Goal: Information Seeking & Learning: Learn about a topic

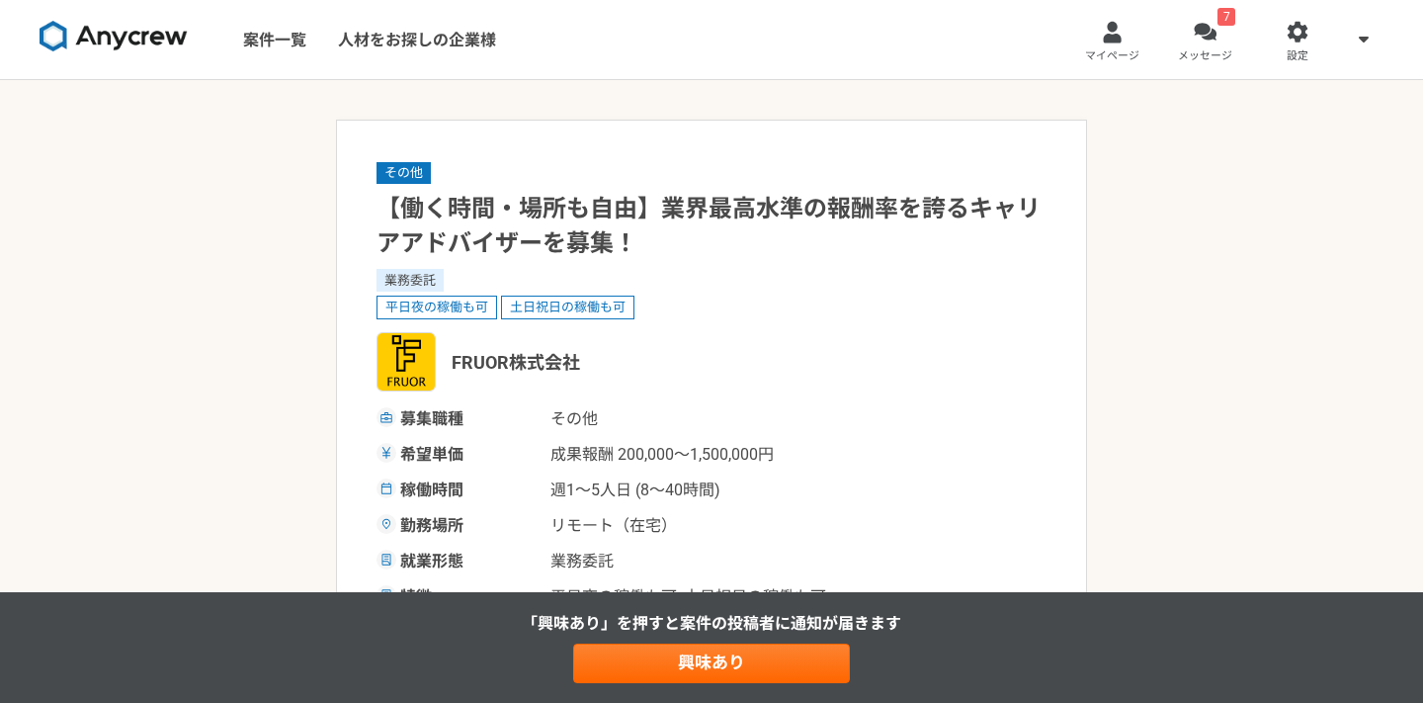
click at [160, 54] on link at bounding box center [114, 40] width 164 height 54
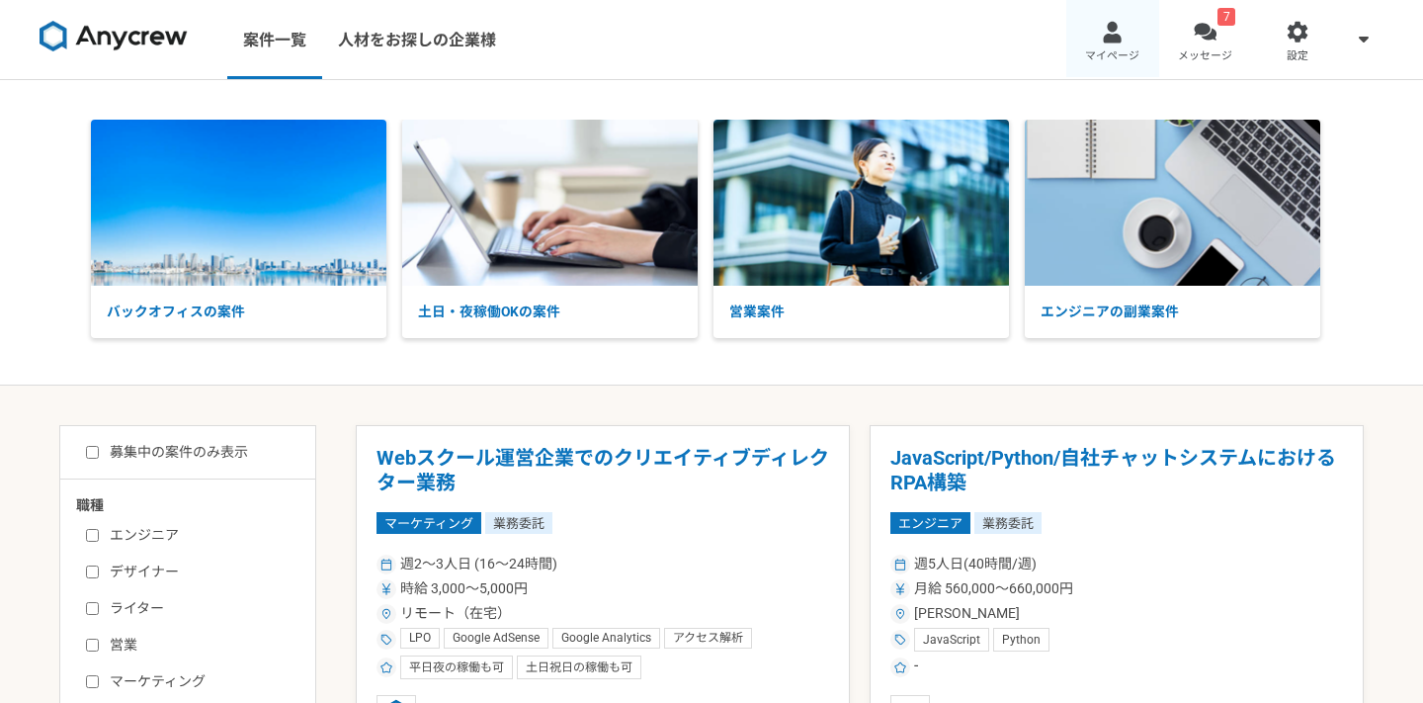
click at [1132, 48] on span "マイページ" at bounding box center [1112, 56] width 54 height 16
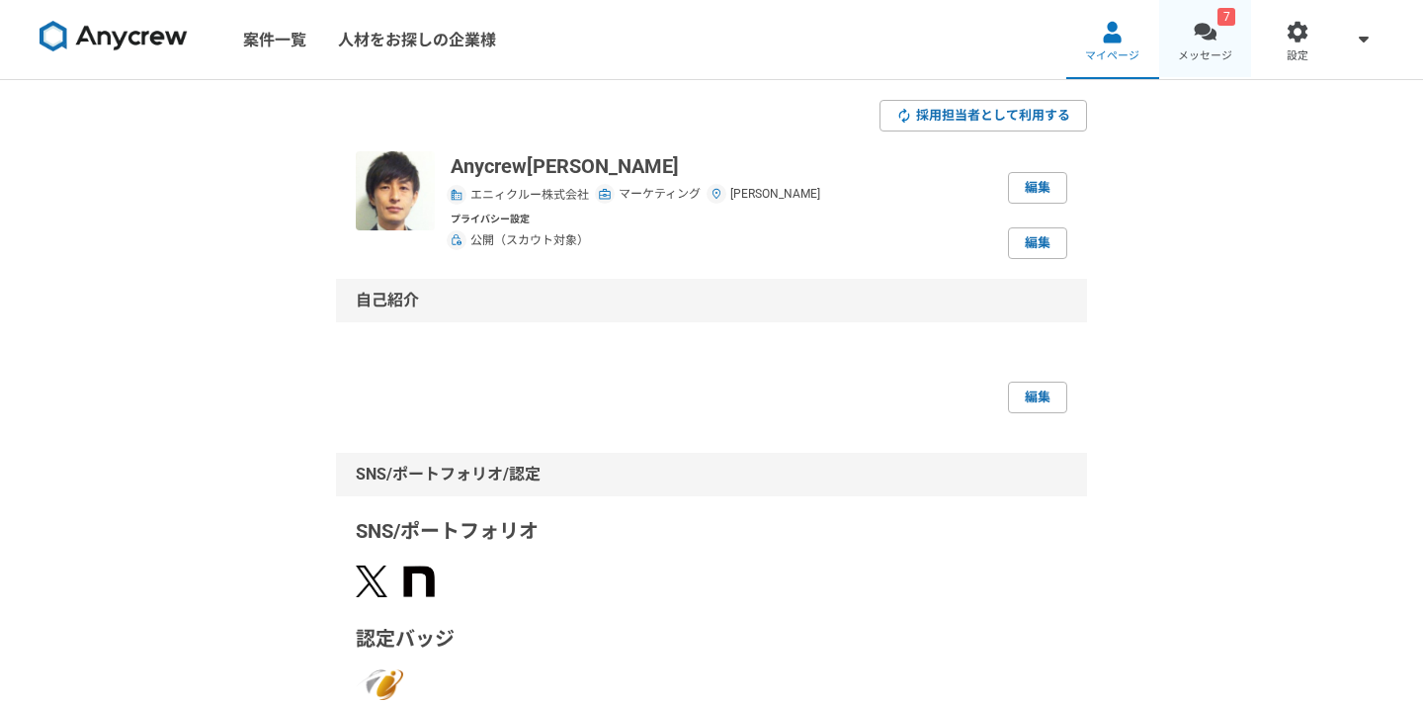
click at [1214, 47] on link "7 メッセージ" at bounding box center [1205, 39] width 93 height 79
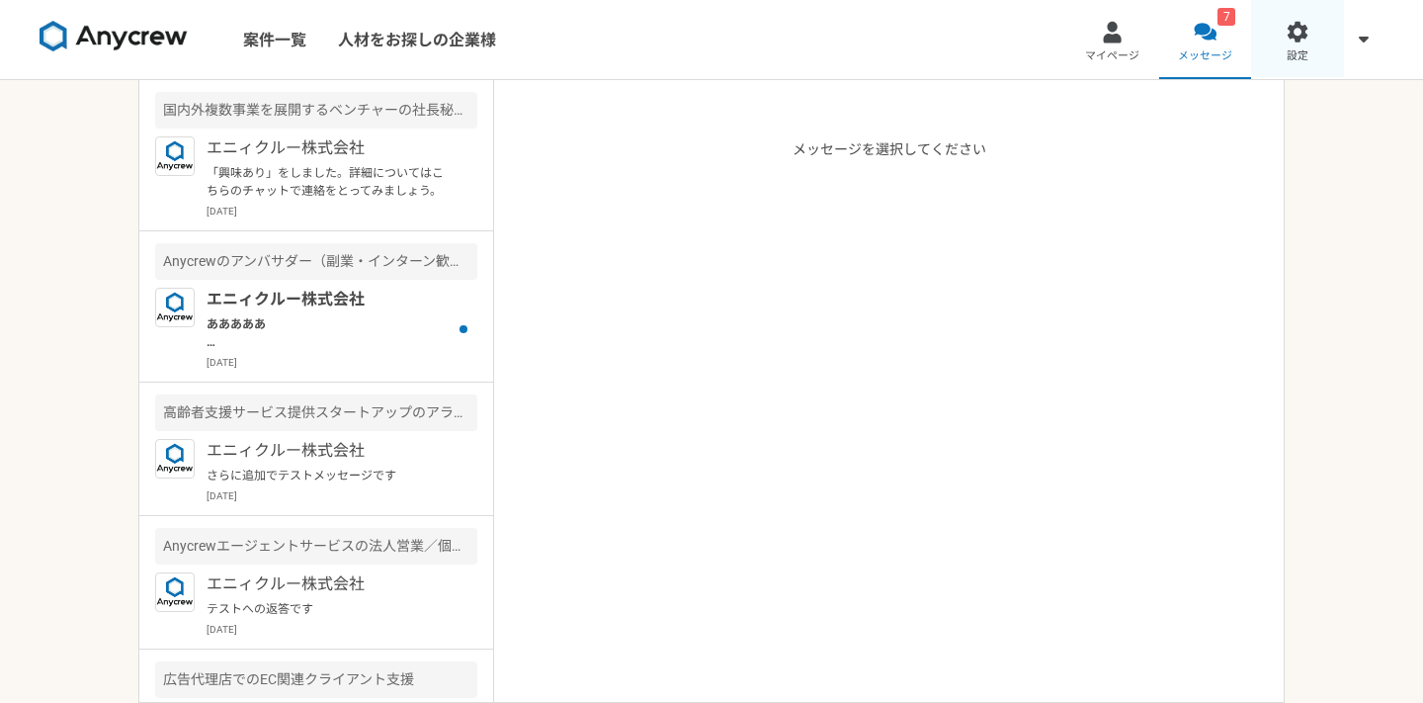
click at [1292, 54] on span "設定" at bounding box center [1298, 56] width 22 height 16
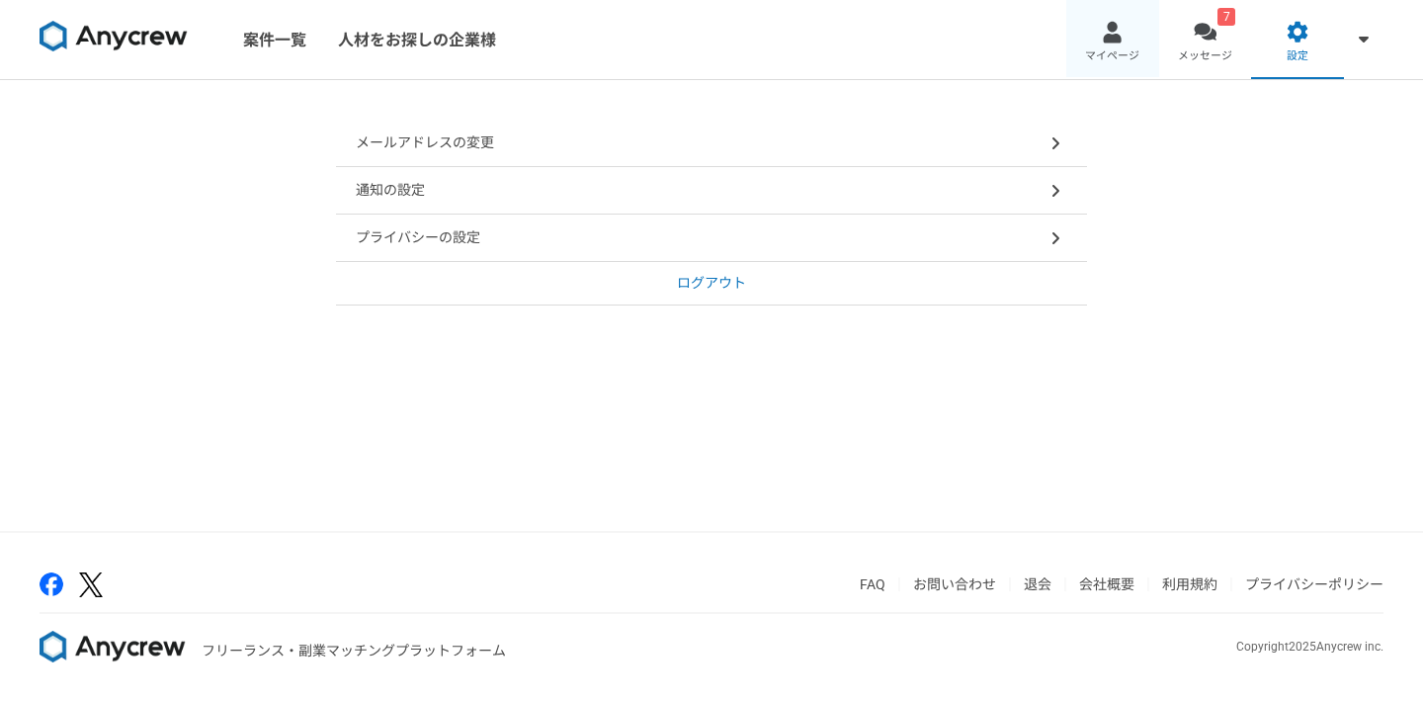
click at [1121, 62] on span "マイページ" at bounding box center [1112, 56] width 54 height 16
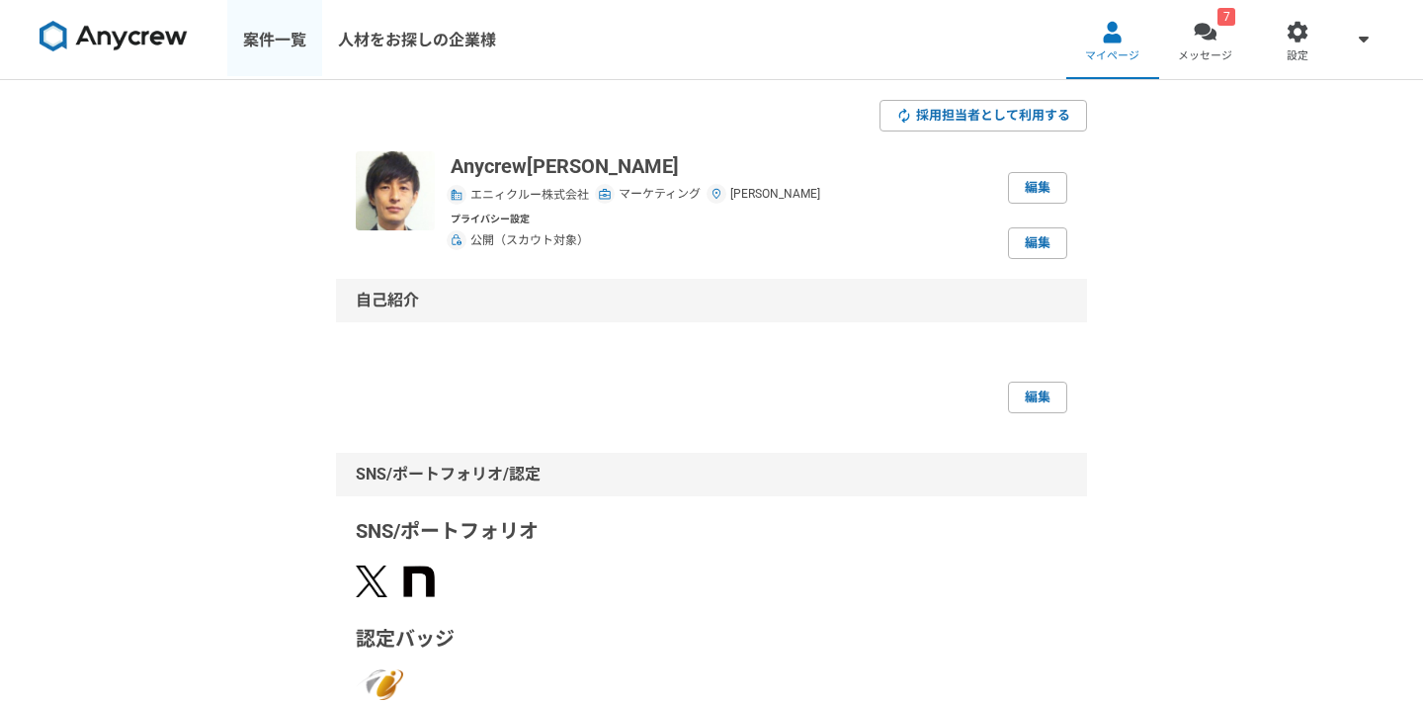
click at [266, 37] on link "案件一覧" at bounding box center [274, 39] width 95 height 79
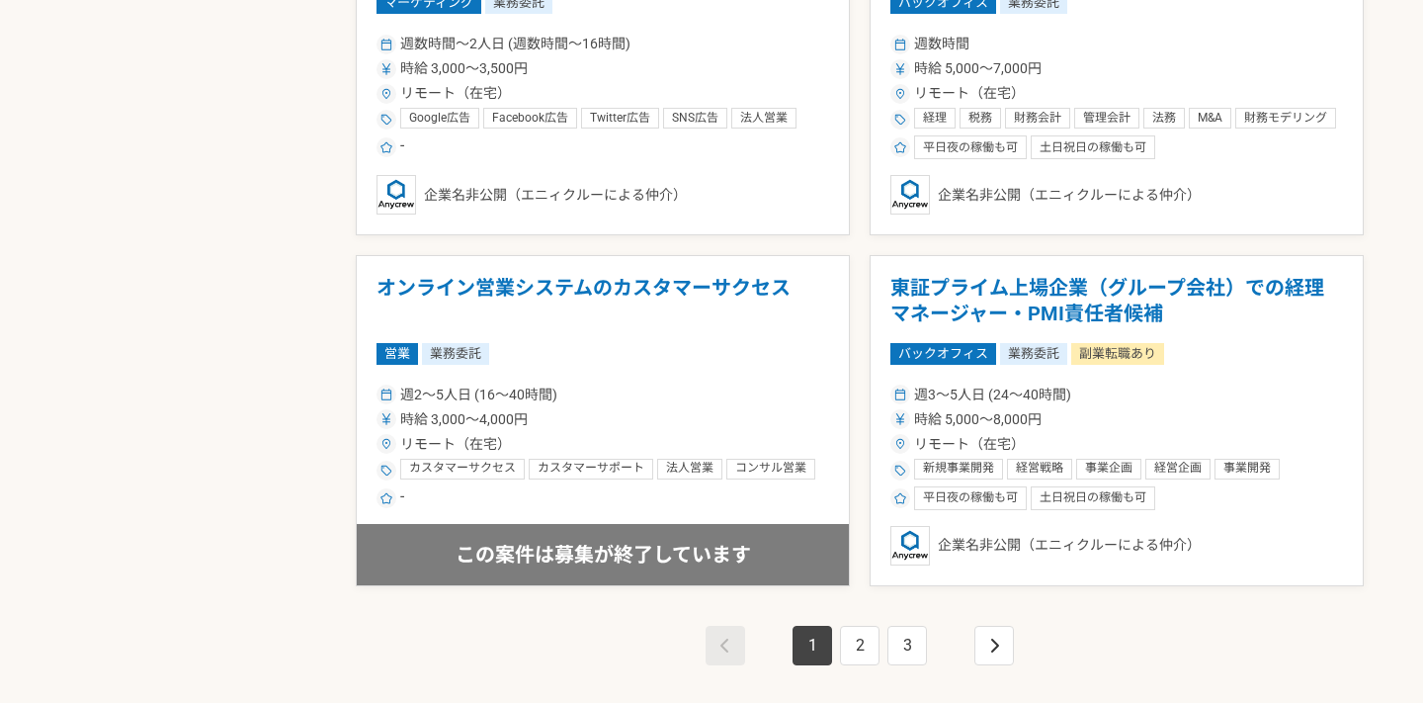
scroll to position [3363, 0]
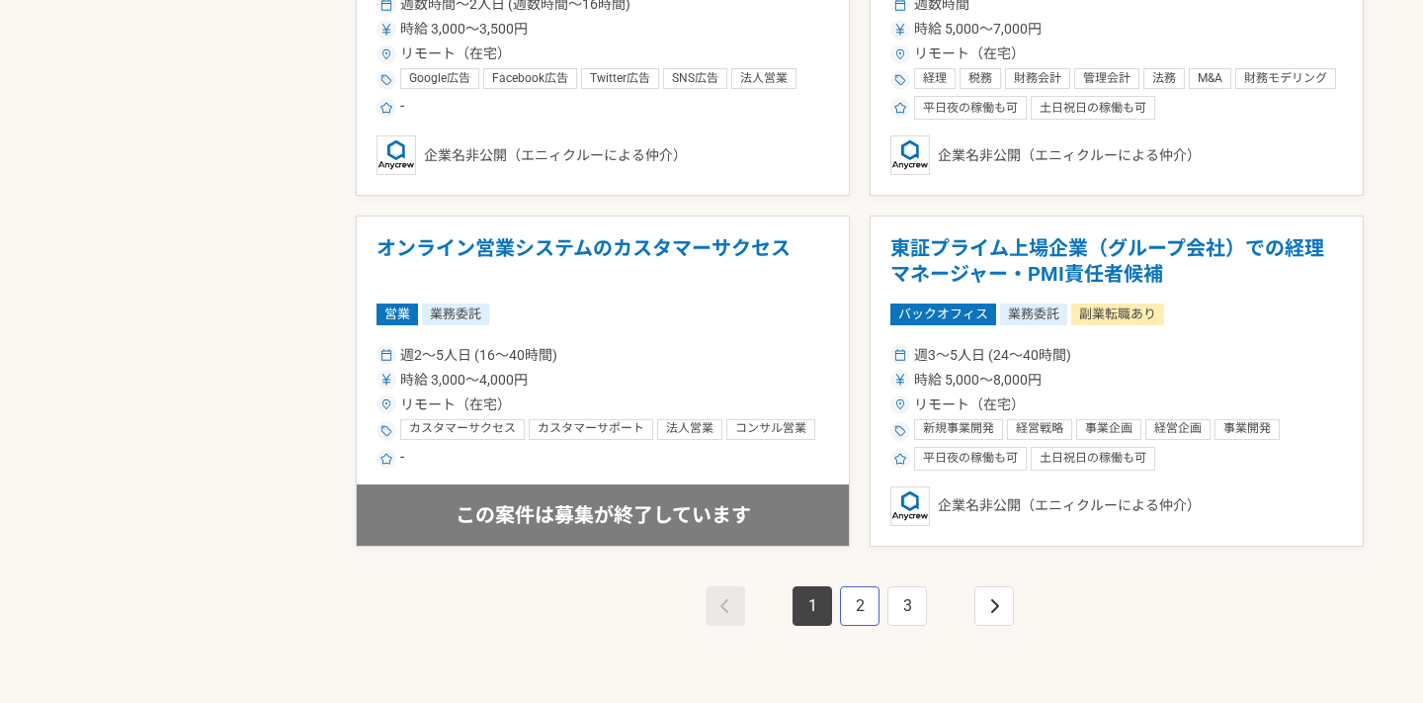
click at [863, 615] on link "2" at bounding box center [860, 606] width 40 height 40
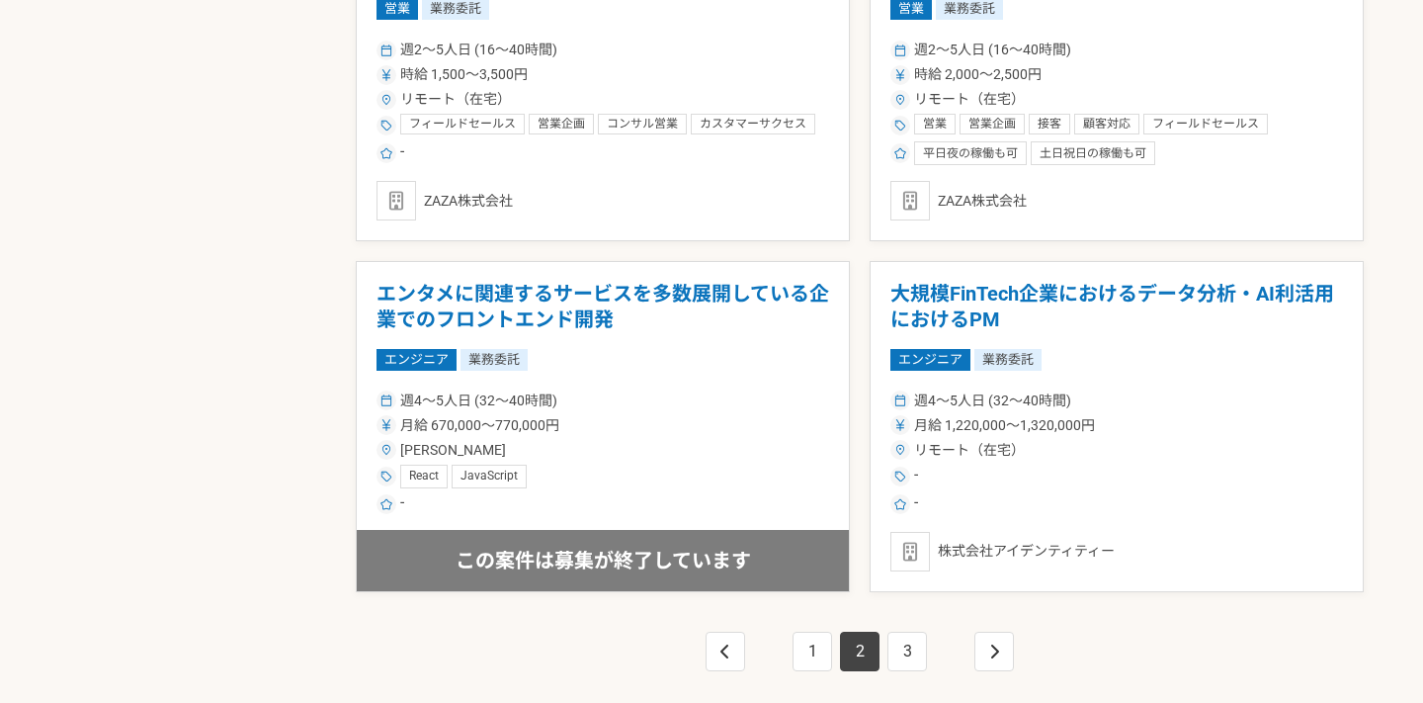
scroll to position [3359, 0]
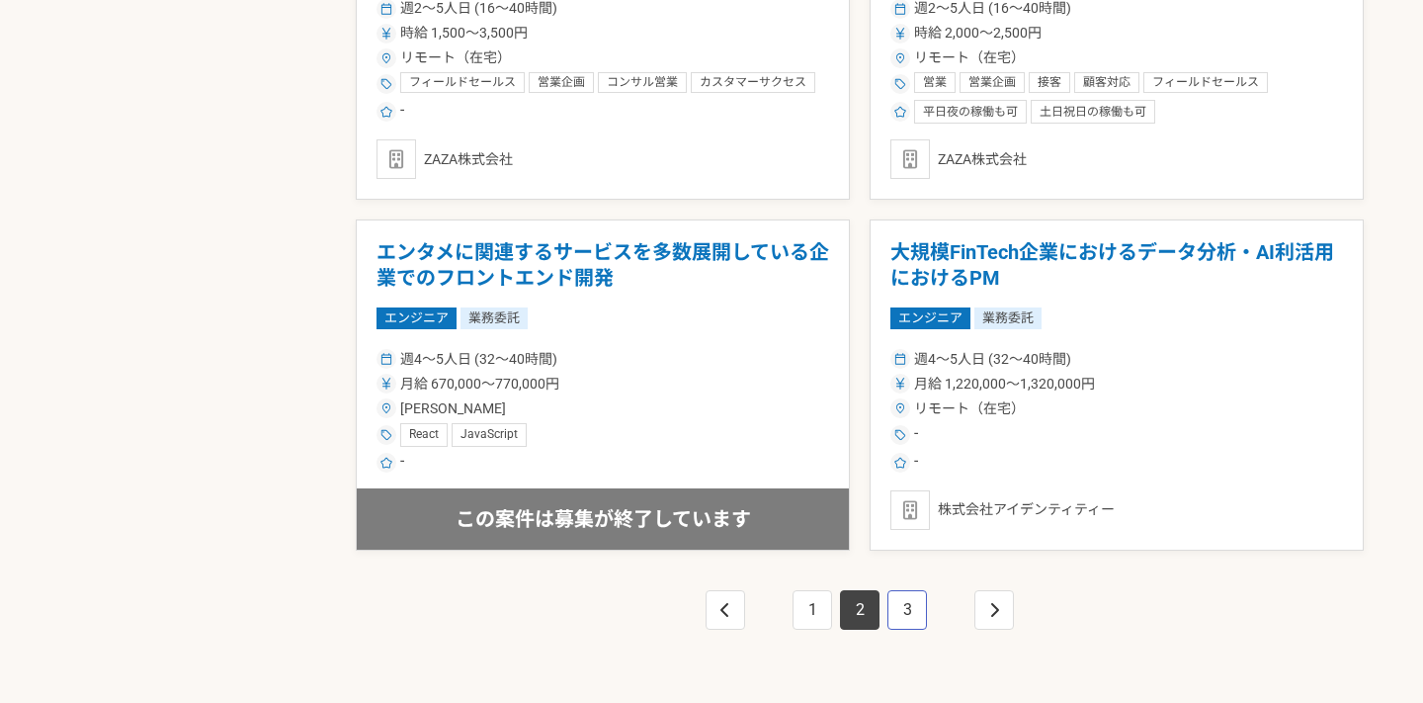
click at [914, 615] on link "3" at bounding box center [907, 610] width 40 height 40
